Goal: Task Accomplishment & Management: Manage account settings

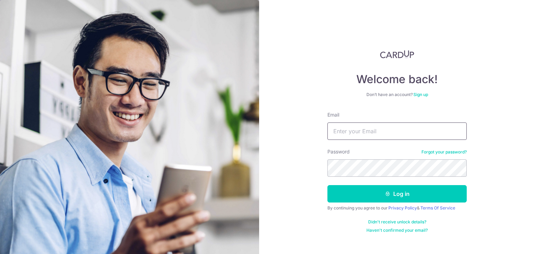
click at [383, 127] on input "Email" at bounding box center [396, 130] width 139 height 17
type input "[EMAIL_ADDRESS][DOMAIN_NAME]"
click at [327, 185] on button "Log in" at bounding box center [396, 193] width 139 height 17
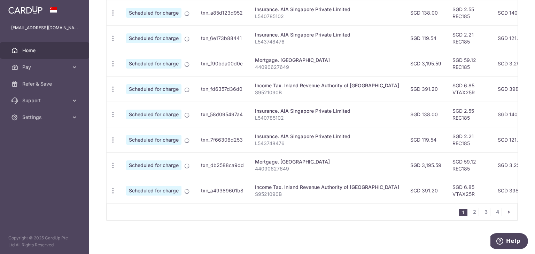
scroll to position [286, 0]
click at [470, 214] on link "2" at bounding box center [474, 212] width 8 height 8
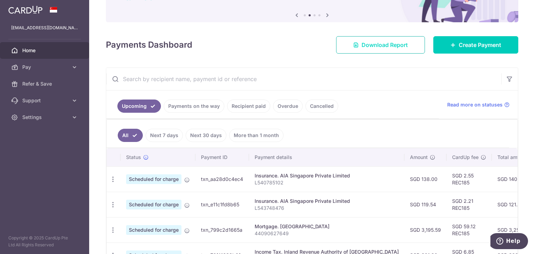
scroll to position [209, 0]
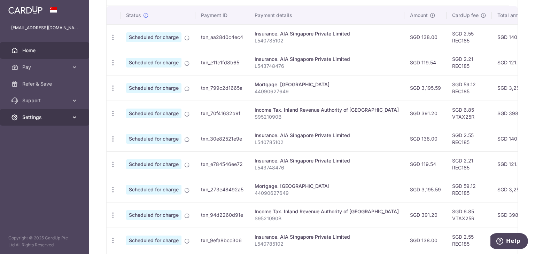
click at [35, 114] on span "Settings" at bounding box center [45, 117] width 46 height 7
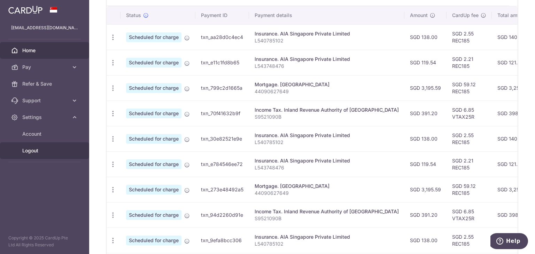
click at [31, 150] on span "Logout" at bounding box center [45, 150] width 46 height 7
